Goal: Transaction & Acquisition: Book appointment/travel/reservation

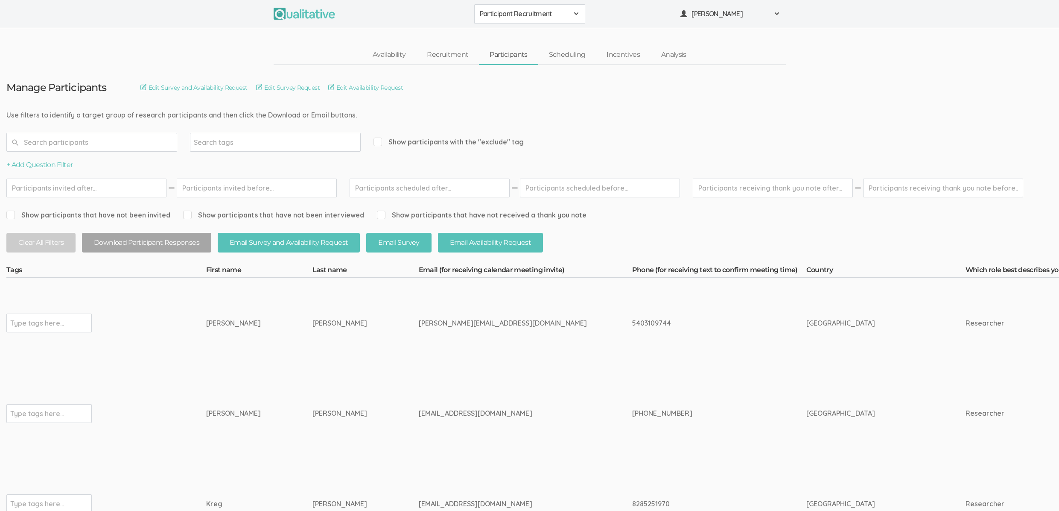
drag, startPoint x: 47, startPoint y: 111, endPoint x: 312, endPoint y: 115, distance: 264.7
drag, startPoint x: 324, startPoint y: 112, endPoint x: 70, endPoint y: 114, distance: 254.9
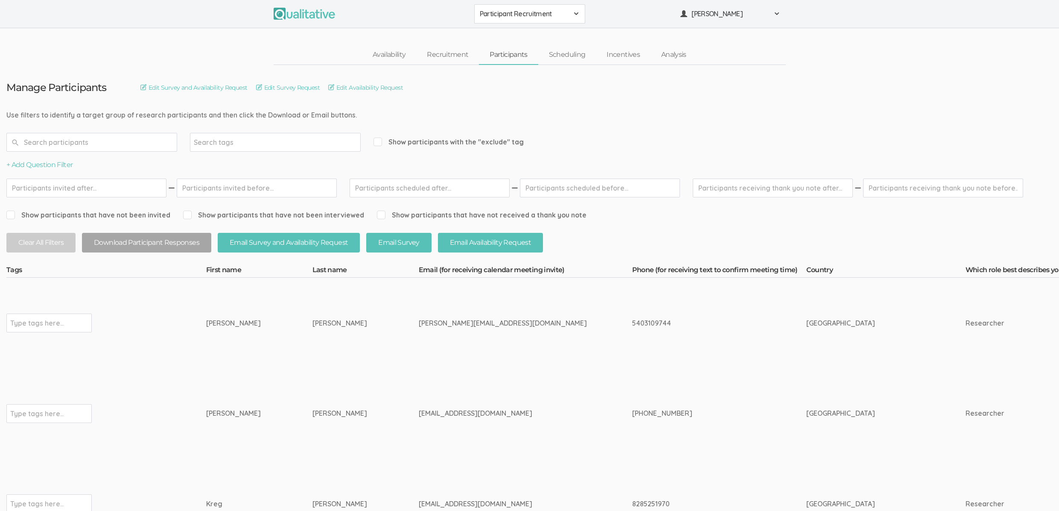
drag, startPoint x: 26, startPoint y: 114, endPoint x: 315, endPoint y: 115, distance: 288.6
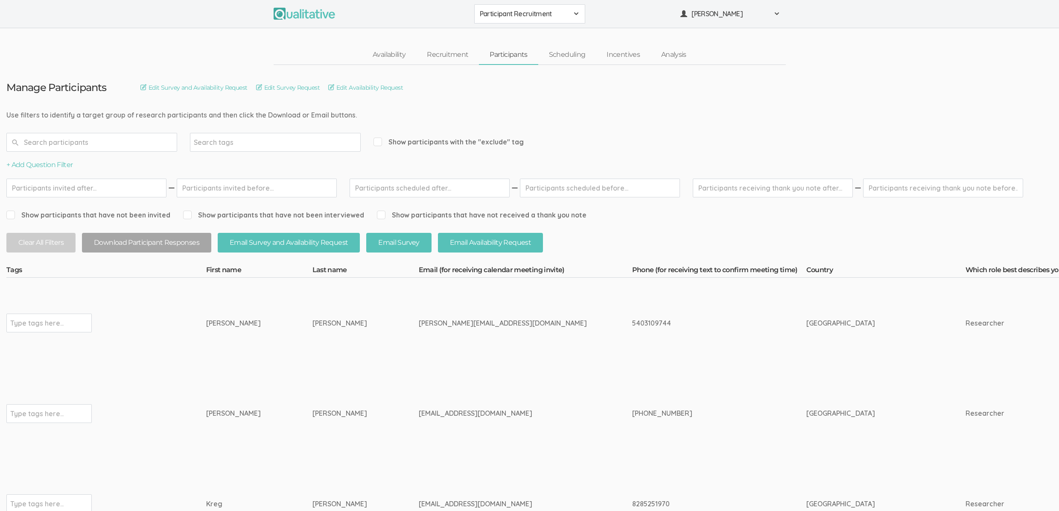
click at [344, 354] on td "Potts" at bounding box center [365, 322] width 106 height 90
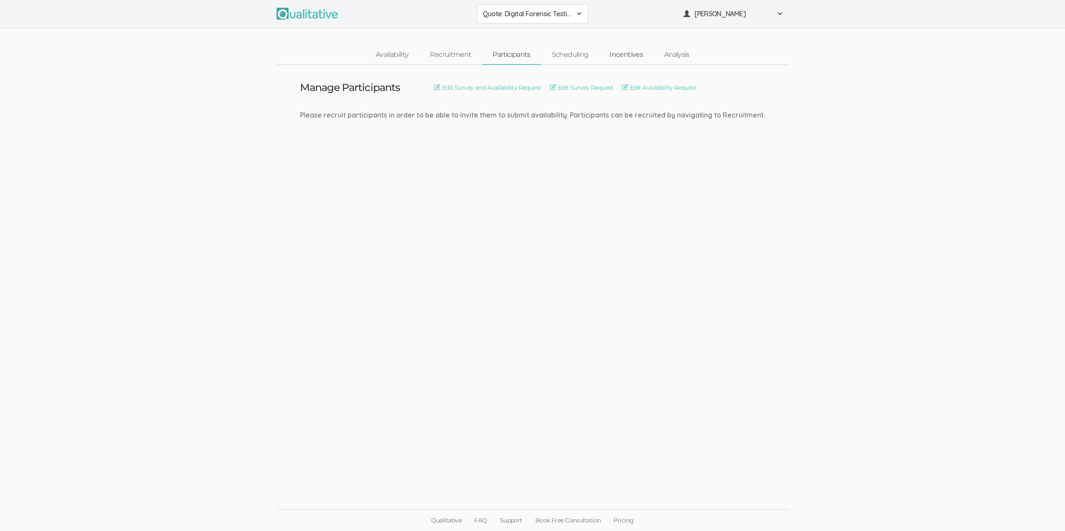
click at [621, 57] on link "Incentives" at bounding box center [626, 55] width 55 height 18
click at [617, 52] on link "Incentives" at bounding box center [626, 55] width 55 height 18
click at [525, 88] on link "Set Incentive" at bounding box center [512, 87] width 44 height 9
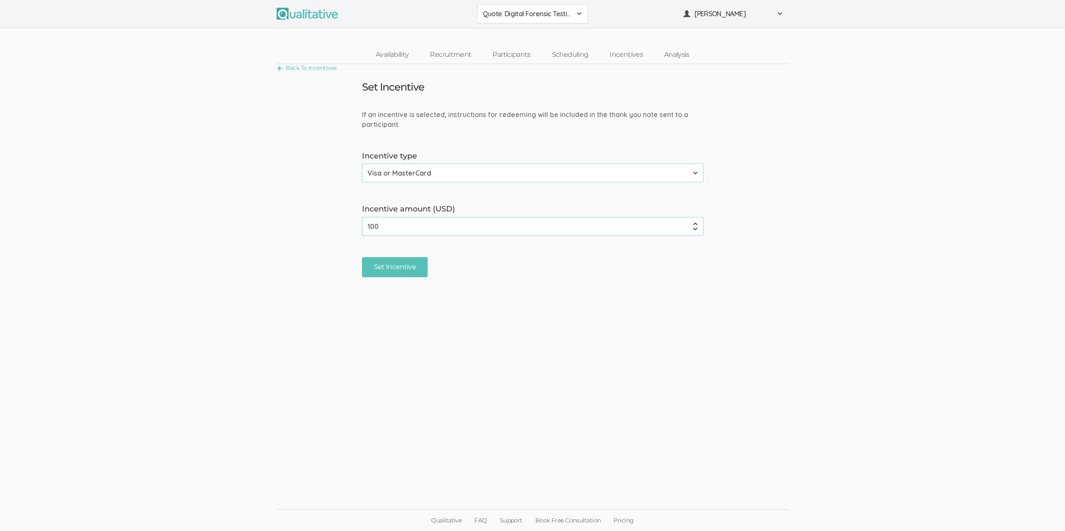
click at [403, 217] on input "100" at bounding box center [533, 226] width 342 height 19
click at [400, 224] on input "100" at bounding box center [533, 226] width 342 height 19
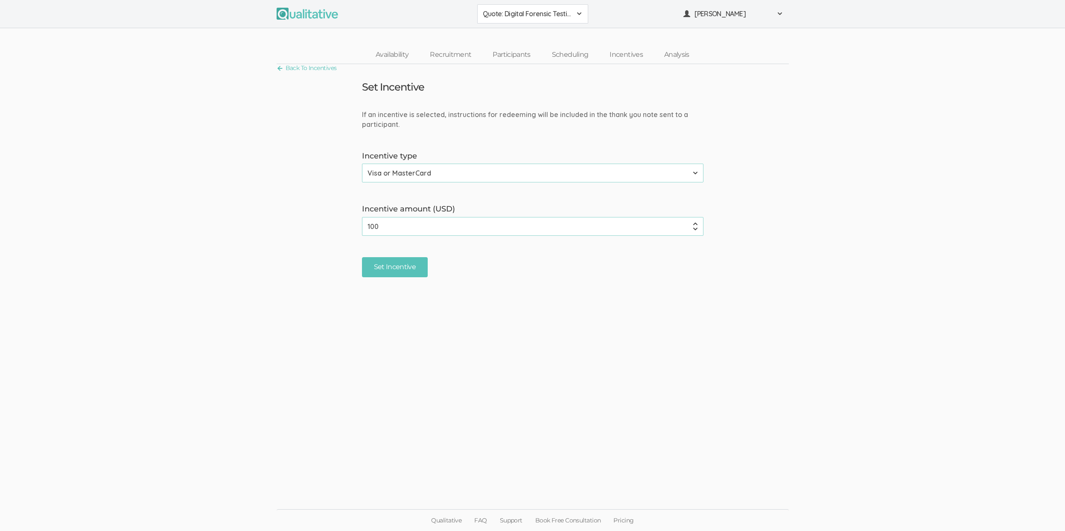
click at [400, 224] on input "100" at bounding box center [533, 226] width 342 height 19
paste input "5"
type input "150"
drag, startPoint x: 390, startPoint y: 268, endPoint x: 419, endPoint y: 273, distance: 29.4
click at [390, 268] on input "Set Incentive" at bounding box center [395, 267] width 66 height 20
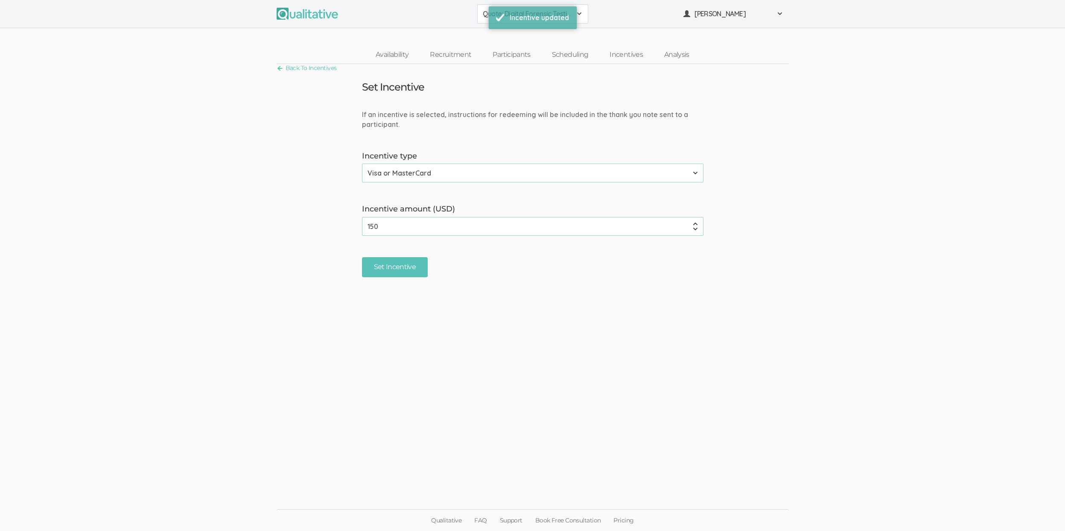
click at [423, 382] on ui-view "Back To Incentives Set Incentive If an incentive is selected, instructions for …" at bounding box center [532, 265] width 1065 height 402
click at [505, 53] on link "Participants" at bounding box center [511, 55] width 59 height 18
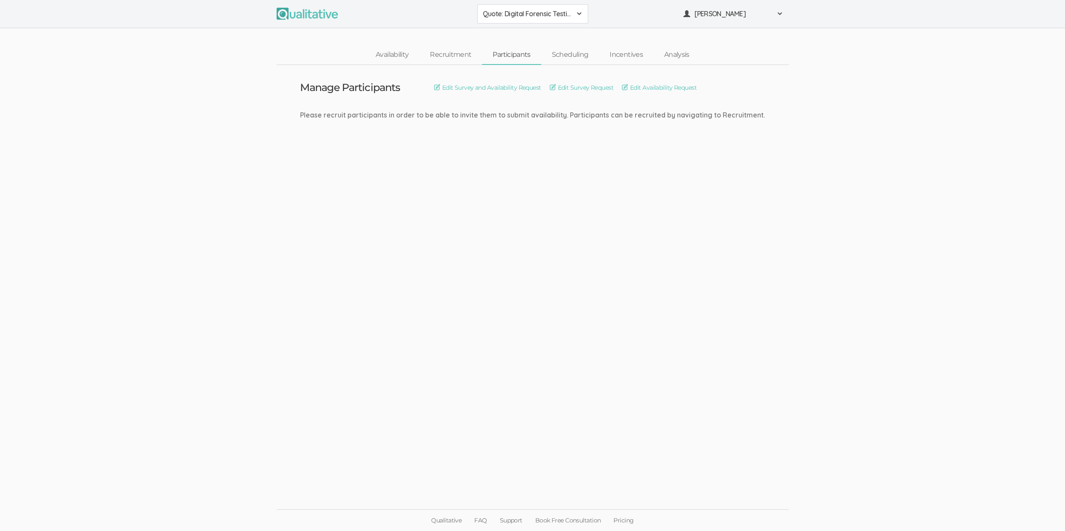
click at [463, 214] on ui-view "Manage Participants Edit Survey and Availability Request Edit Survey Request Ed…" at bounding box center [532, 265] width 1065 height 401
click at [380, 57] on link "Availability" at bounding box center [392, 55] width 54 height 18
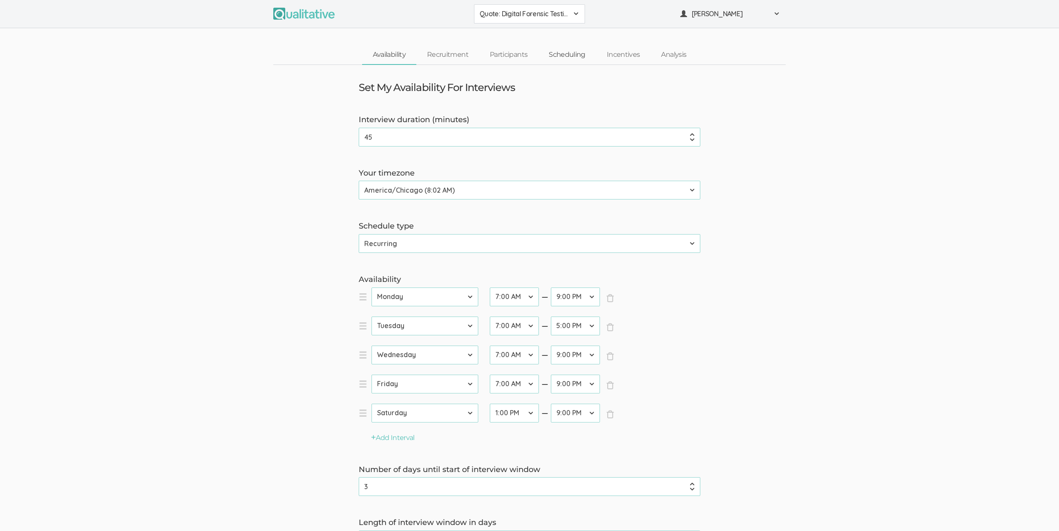
click at [556, 57] on link "Scheduling" at bounding box center [567, 55] width 58 height 18
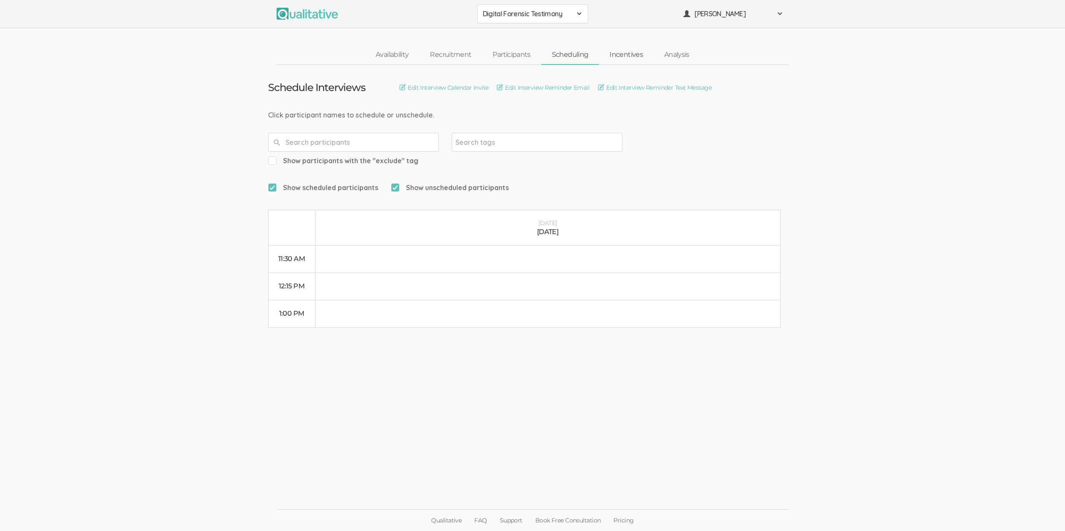
click at [629, 55] on link "Incentives" at bounding box center [626, 55] width 55 height 18
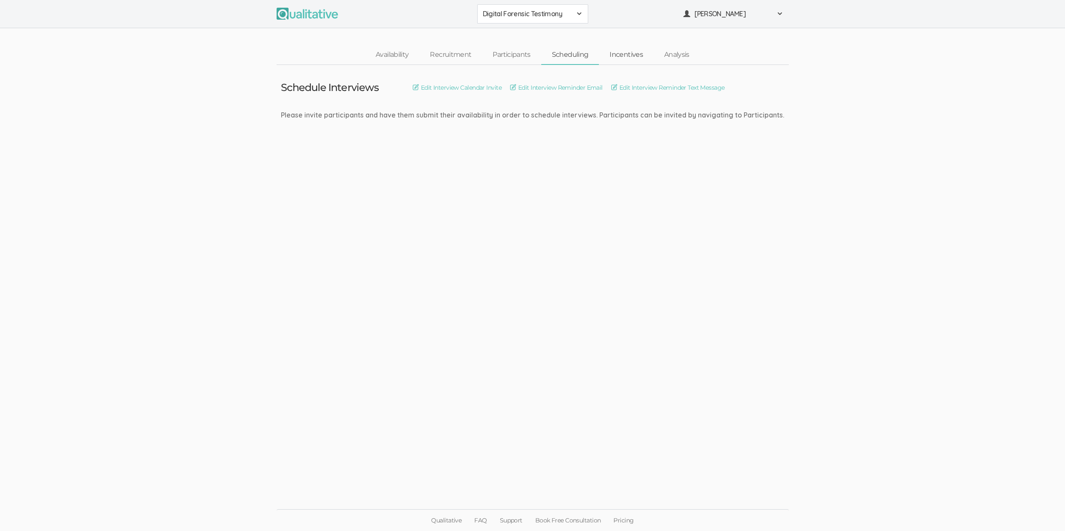
click at [625, 55] on link "Incentives" at bounding box center [626, 55] width 55 height 18
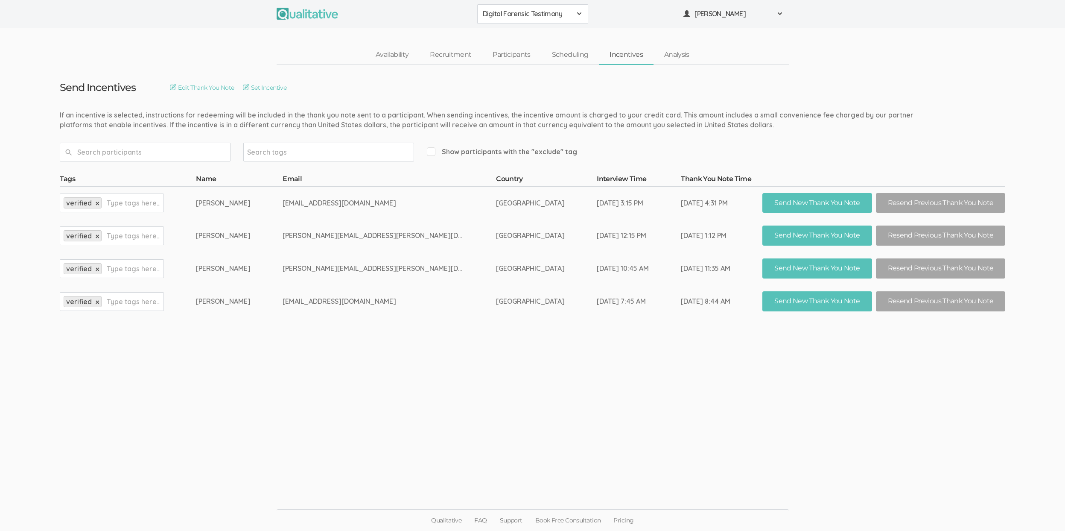
click at [311, 95] on td "Send Incentives Edit Thank You Note Set Incentive If an incentive is selected, …" at bounding box center [532, 191] width 959 height 253
click at [287, 89] on link "Set Incentive" at bounding box center [265, 87] width 44 height 9
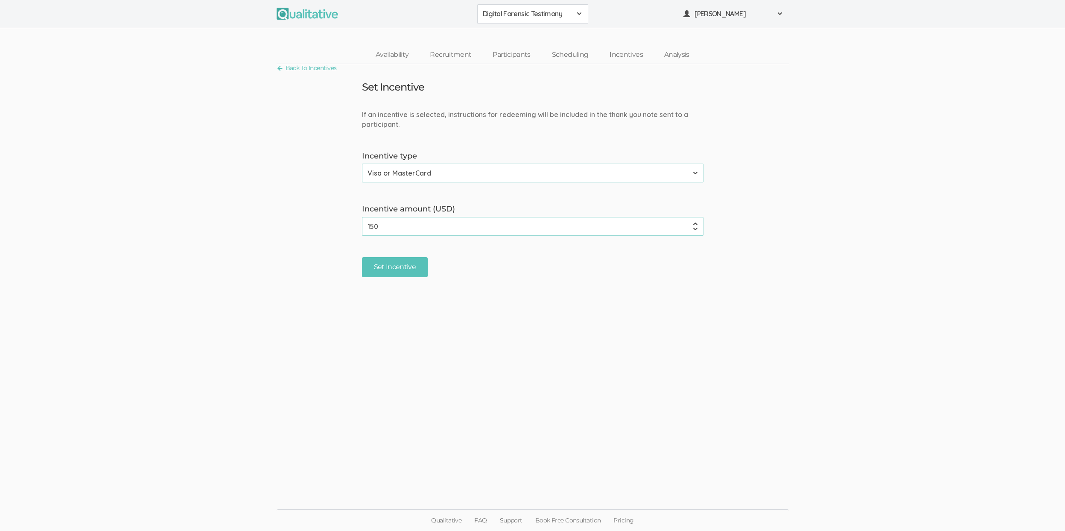
click at [383, 221] on input "150" at bounding box center [533, 226] width 342 height 19
click at [519, 53] on link "Participants" at bounding box center [511, 55] width 59 height 18
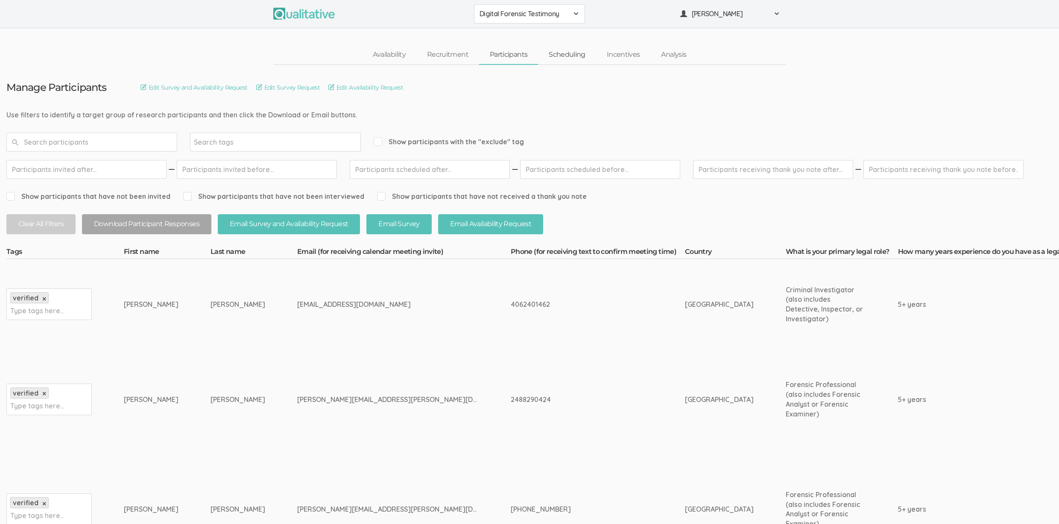
click at [558, 52] on link "Scheduling" at bounding box center [567, 55] width 58 height 18
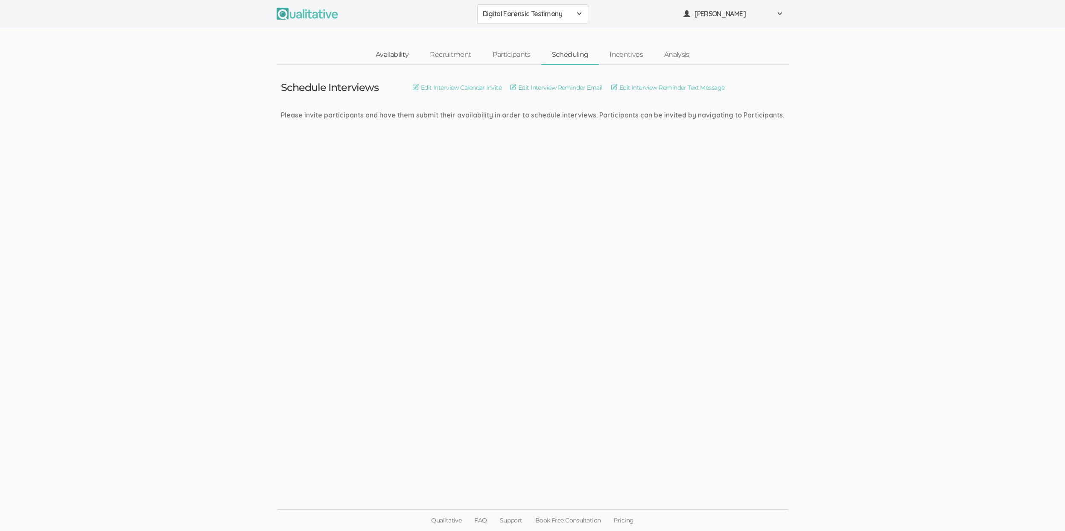
click at [394, 57] on link "Availability" at bounding box center [392, 55] width 54 height 18
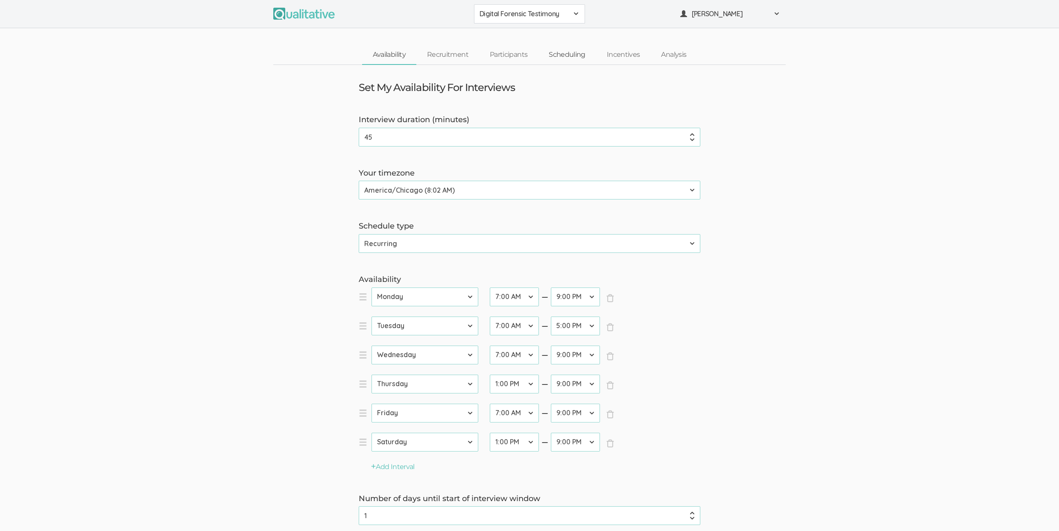
click at [561, 52] on link "Scheduling" at bounding box center [567, 55] width 58 height 18
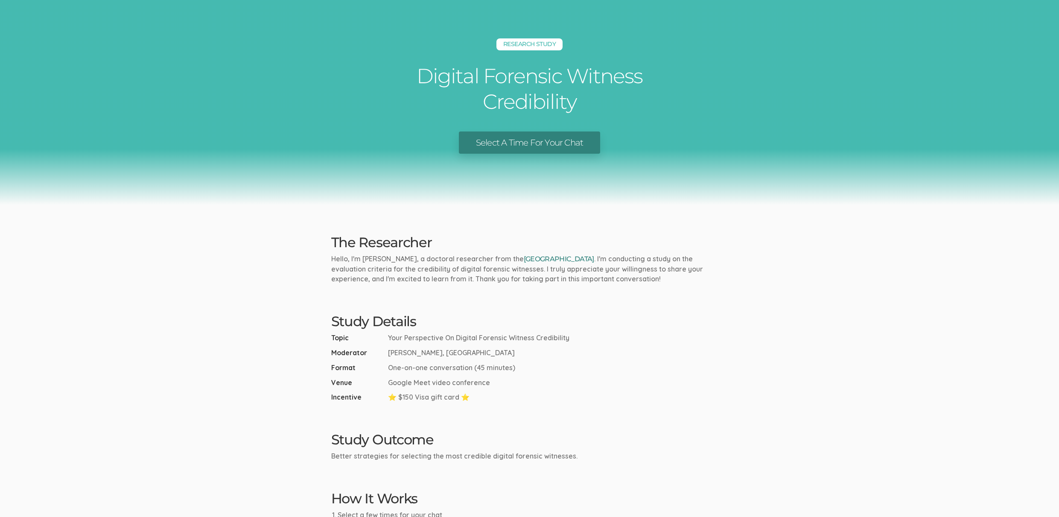
click at [578, 257] on link "[GEOGRAPHIC_DATA]" at bounding box center [559, 259] width 70 height 8
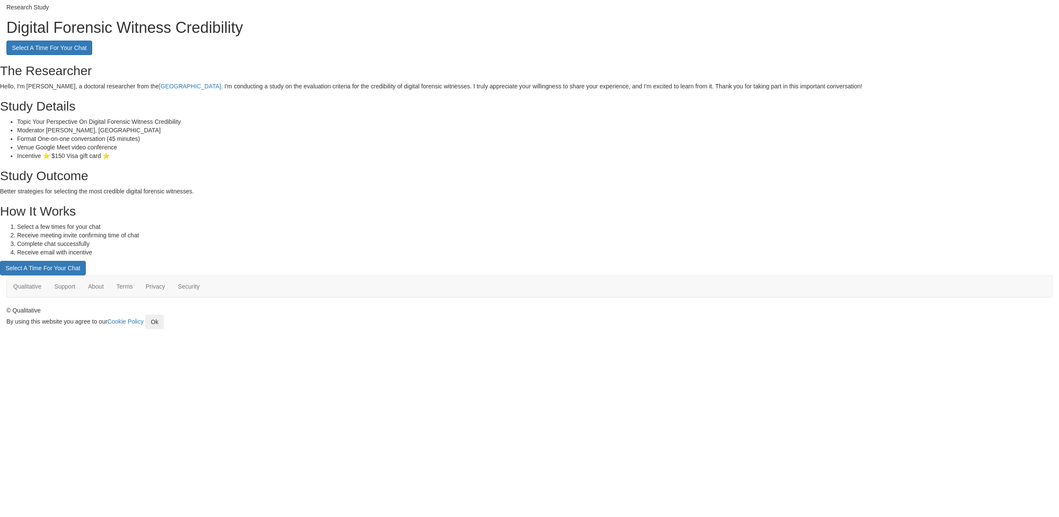
scroll to position [261, 0]
click at [86, 275] on link "Select A Time For Your Chat" at bounding box center [43, 268] width 86 height 15
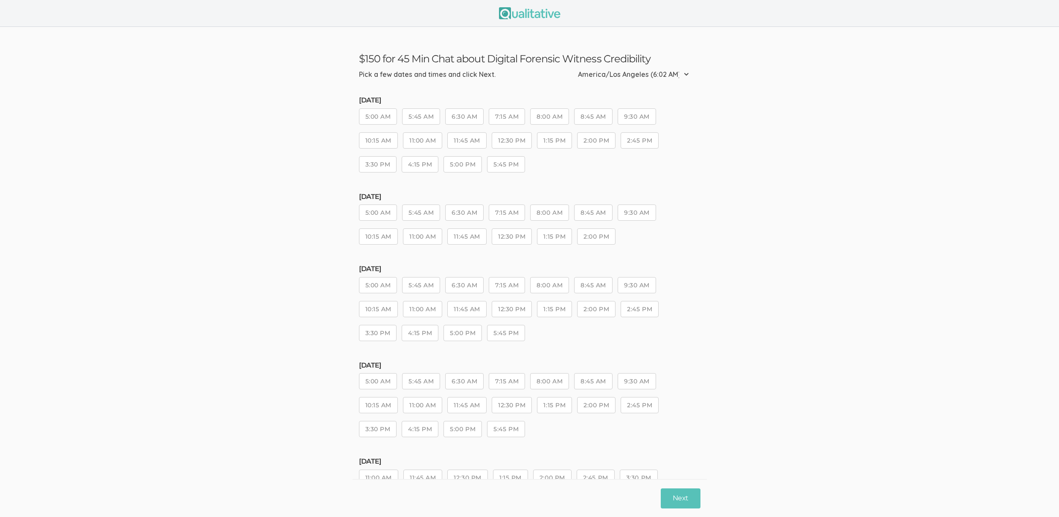
click at [471, 175] on div "[DATE] 5:00 AM 5:45 AM 6:30 AM 7:15 AM 8:00 AM 8:45 AM 9:30 AM 10:15 AM 11:00 A…" at bounding box center [530, 138] width 342 height 84
click at [516, 172] on button "5:45 PM" at bounding box center [506, 164] width 38 height 16
click at [473, 172] on button "5:00 PM" at bounding box center [463, 164] width 38 height 16
click at [686, 502] on button "Next" at bounding box center [680, 498] width 39 height 20
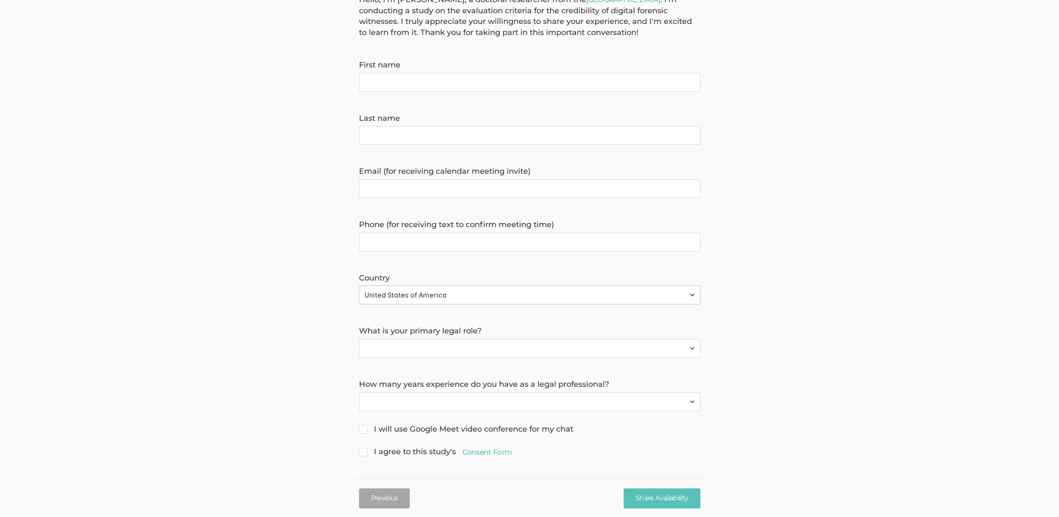
scroll to position [93, 0]
click at [535, 342] on select "Criminal Investigator (also includes Detective, Inspector, or Investigator) For…" at bounding box center [530, 347] width 342 height 19
click at [474, 402] on select "Less than 1 year 1 to 4 years 5+ years" at bounding box center [530, 400] width 342 height 19
click at [484, 448] on link "Consent Form" at bounding box center [487, 451] width 50 height 10
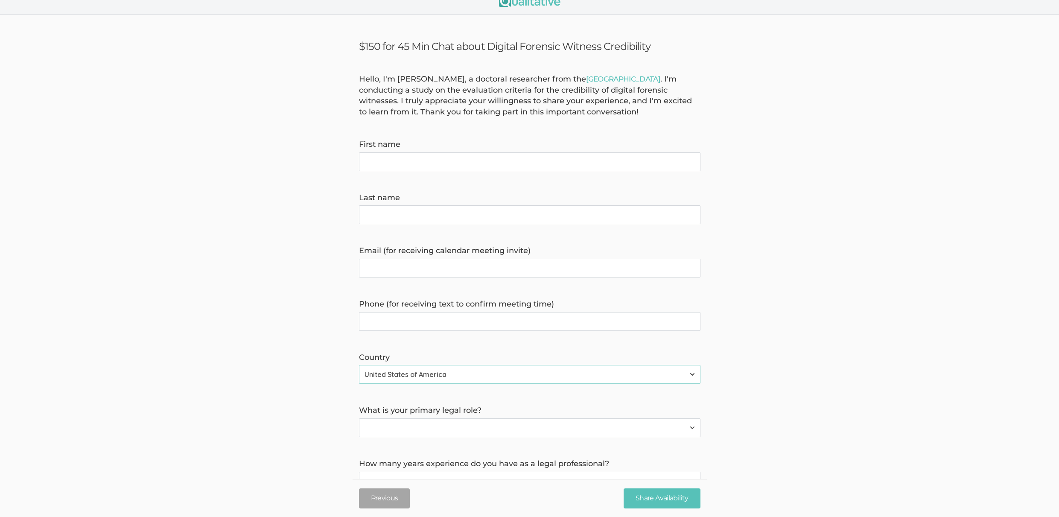
scroll to position [0, 0]
